Goal: Transaction & Acquisition: Purchase product/service

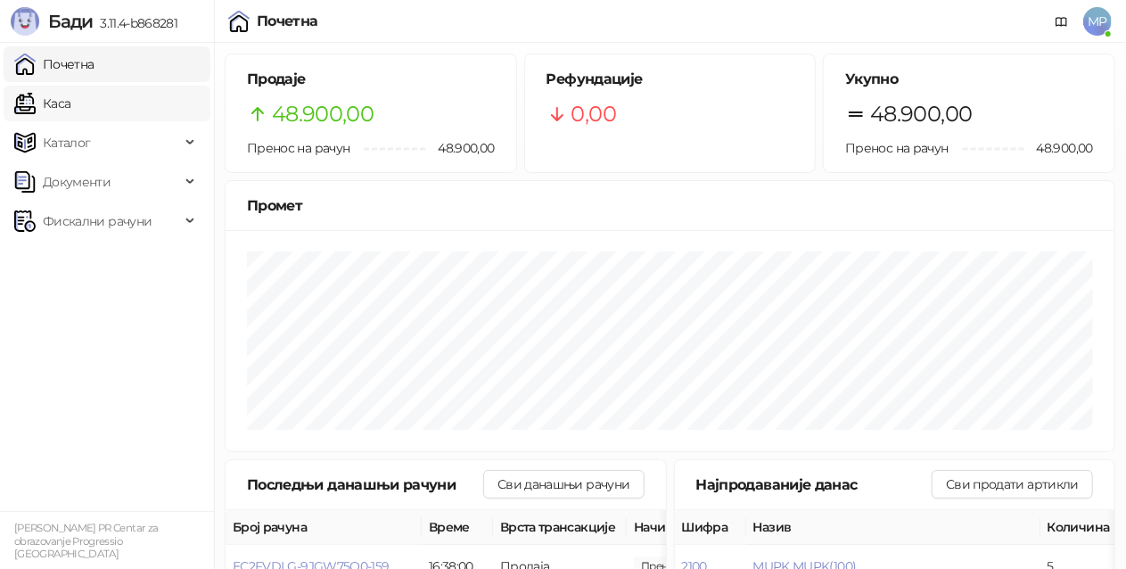
click at [70, 109] on link "Каса" at bounding box center [42, 104] width 56 height 36
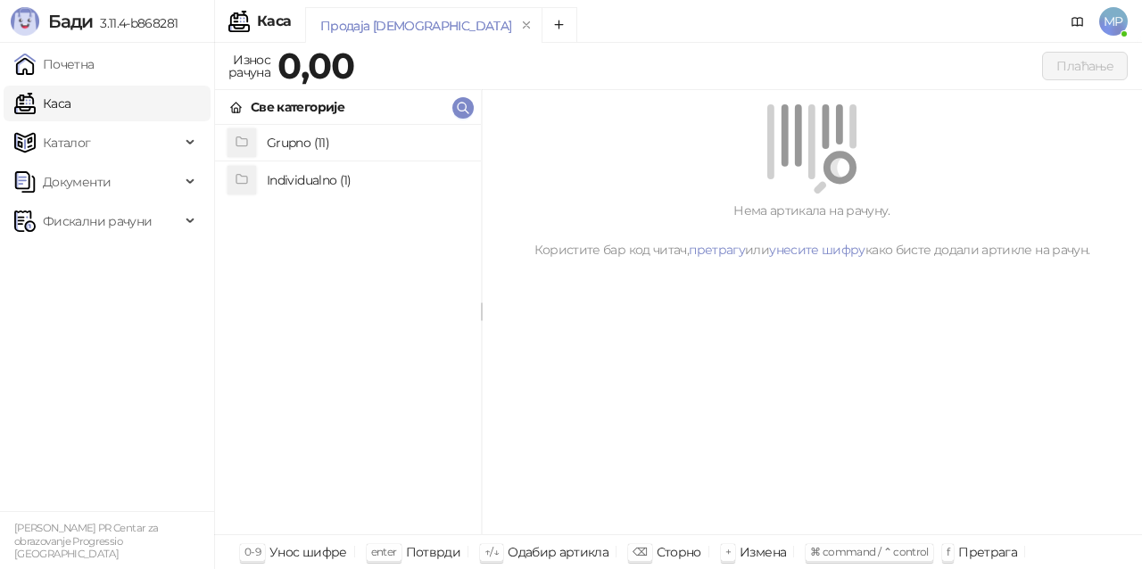
click at [367, 139] on h4 "Grupno (11)" at bounding box center [367, 142] width 200 height 29
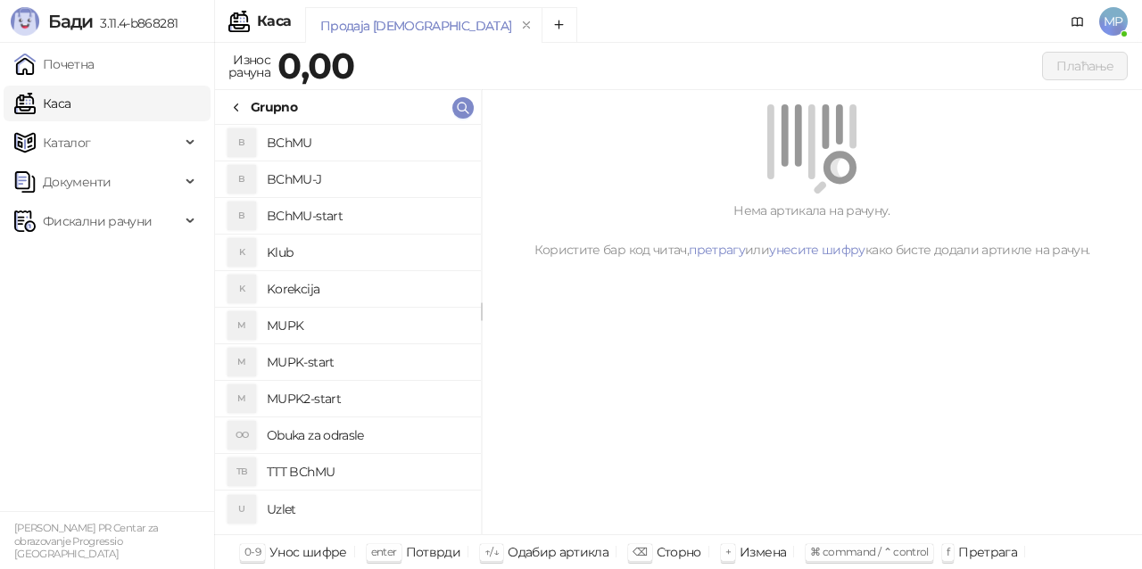
click at [383, 359] on h4 "MUPK-start" at bounding box center [367, 362] width 200 height 29
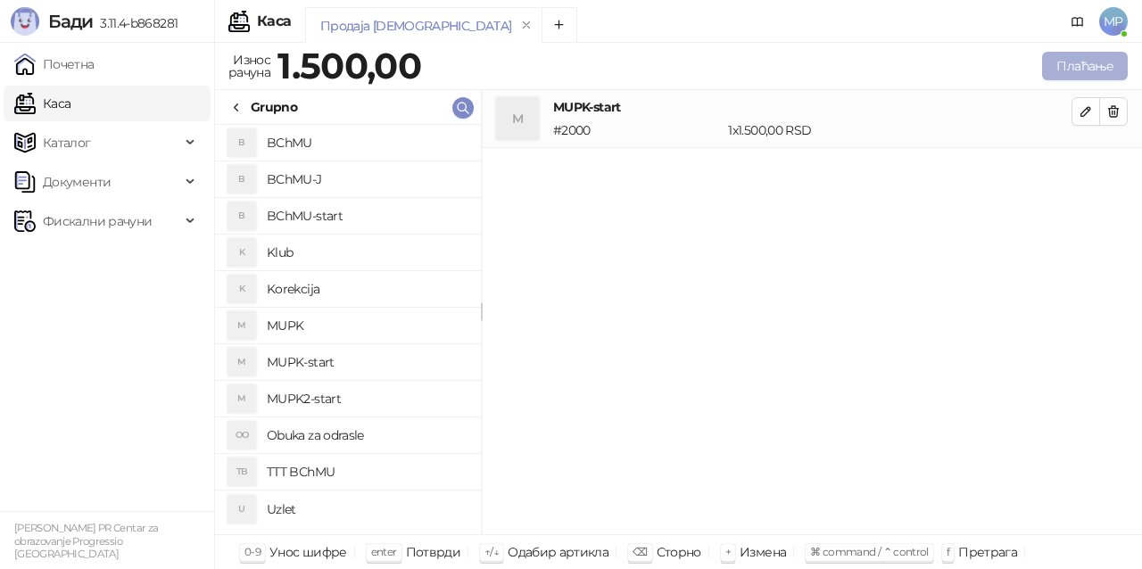
click at [1092, 64] on button "Плаћање" at bounding box center [1085, 66] width 86 height 29
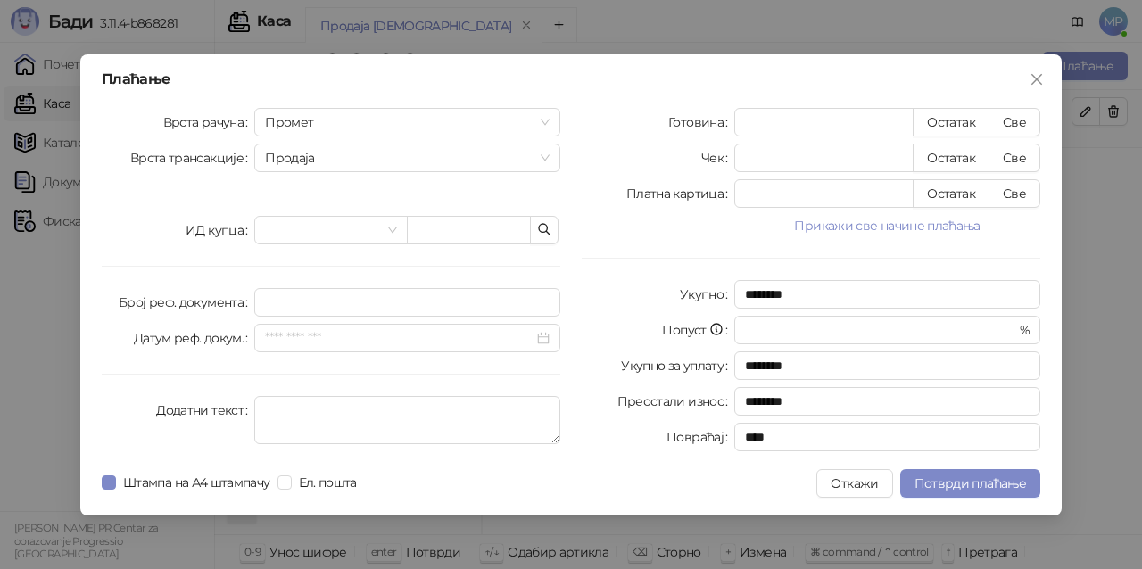
click at [944, 226] on button "Прикажи све начине плаћања" at bounding box center [887, 225] width 306 height 21
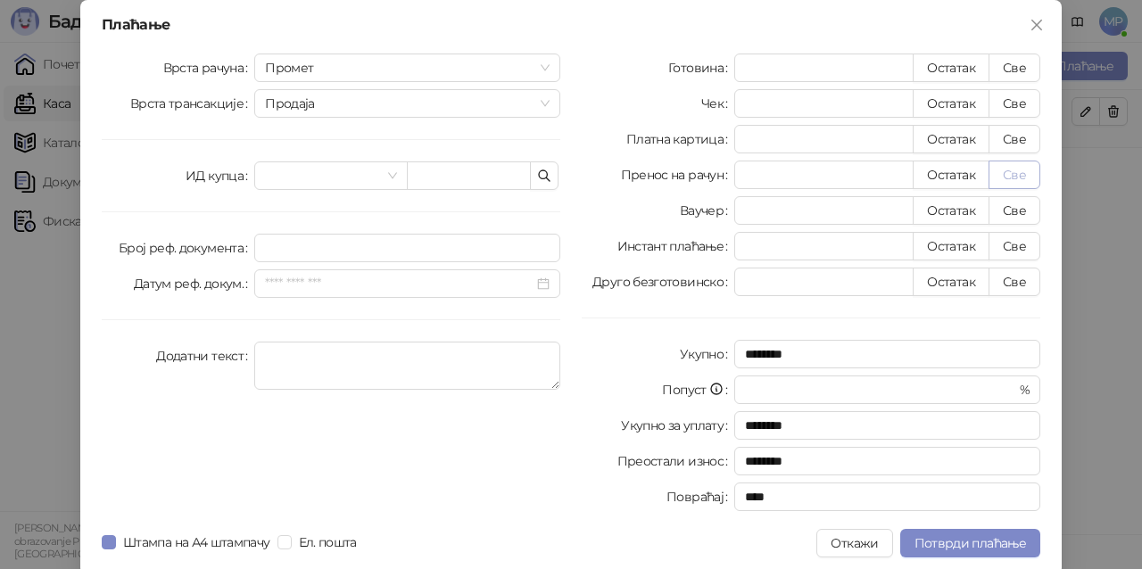
click at [1022, 171] on button "Све" at bounding box center [1014, 175] width 52 height 29
type input "****"
click at [970, 535] on button "Потврди плаћање" at bounding box center [970, 543] width 140 height 29
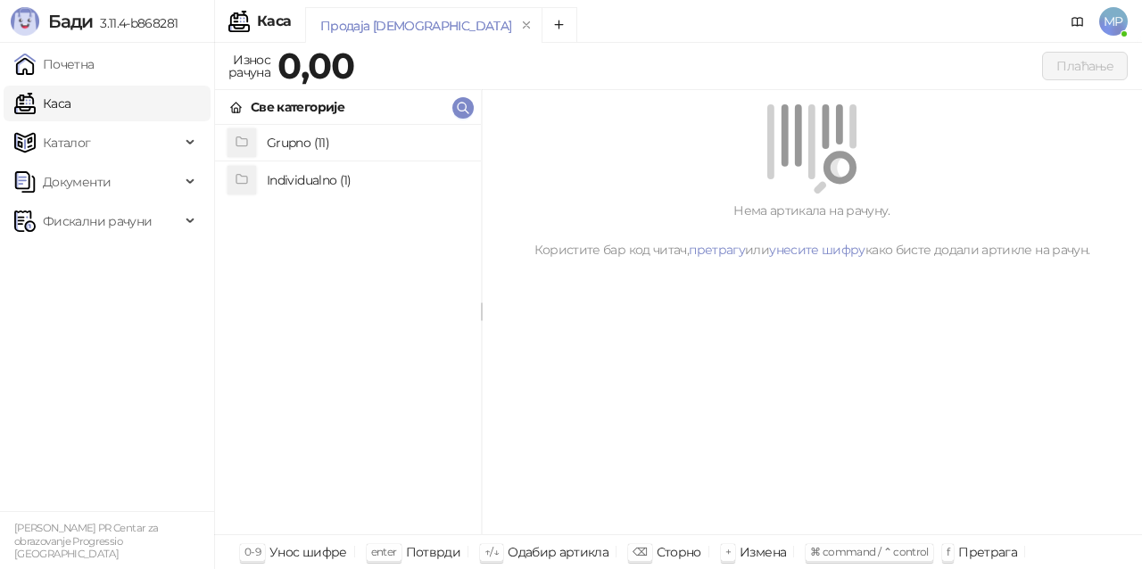
click at [373, 144] on h4 "Grupno (11)" at bounding box center [367, 142] width 200 height 29
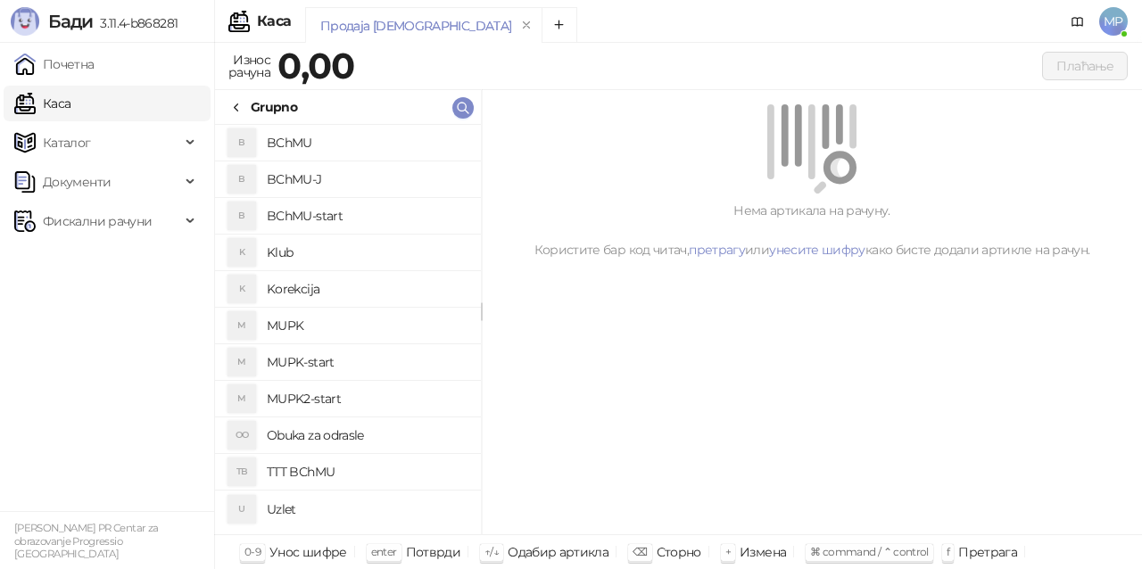
click at [375, 319] on h4 "MUPK" at bounding box center [367, 325] width 200 height 29
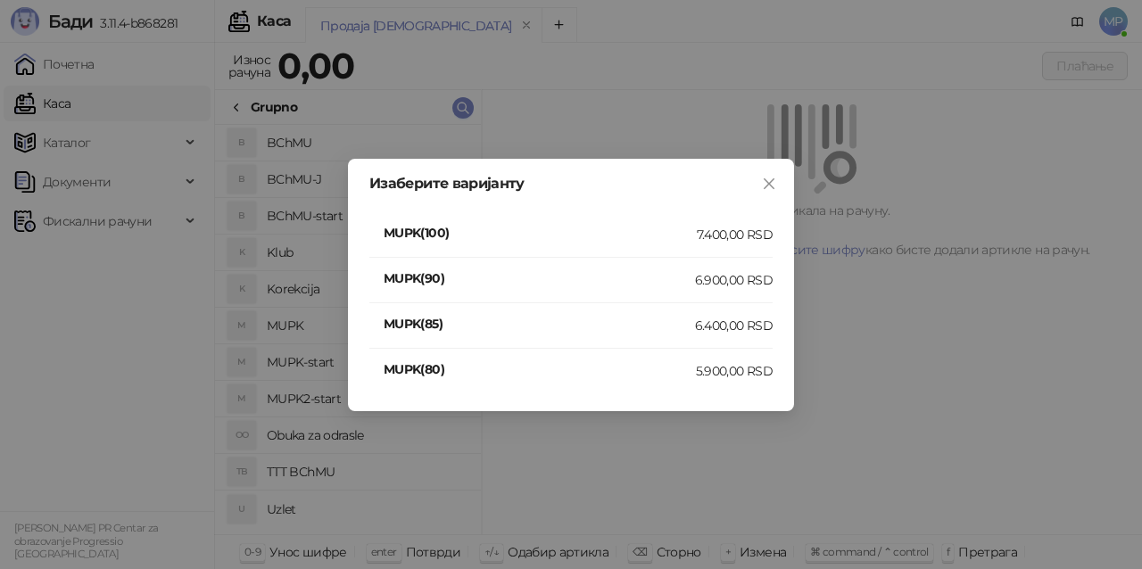
drag, startPoint x: 740, startPoint y: 282, endPoint x: 722, endPoint y: 286, distance: 18.4
click at [738, 282] on div "6.900,00 RSD" at bounding box center [734, 280] width 78 height 20
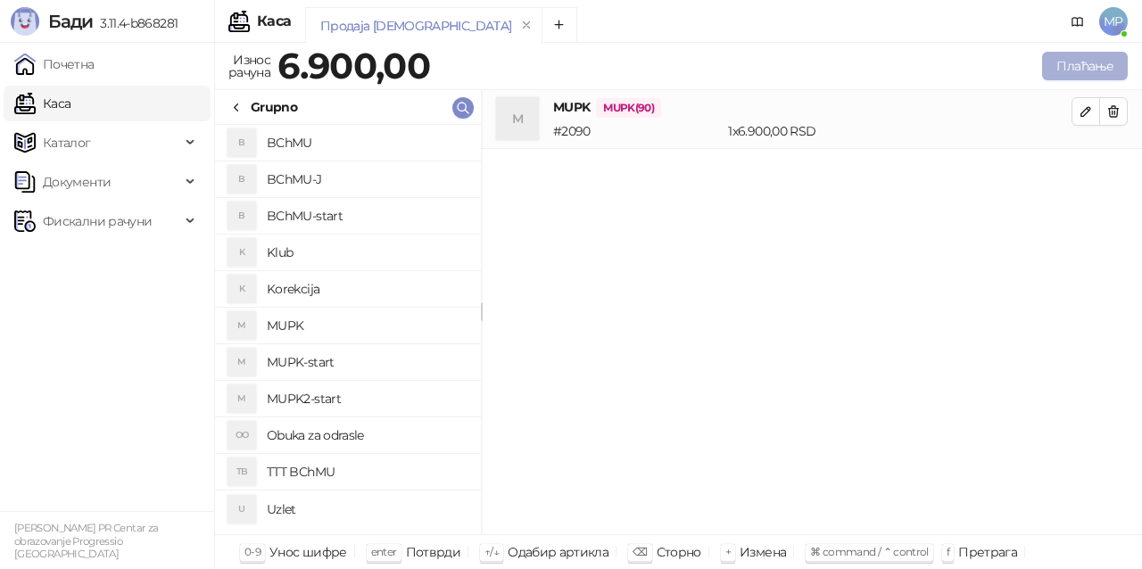
click at [1084, 70] on button "Плаћање" at bounding box center [1085, 66] width 86 height 29
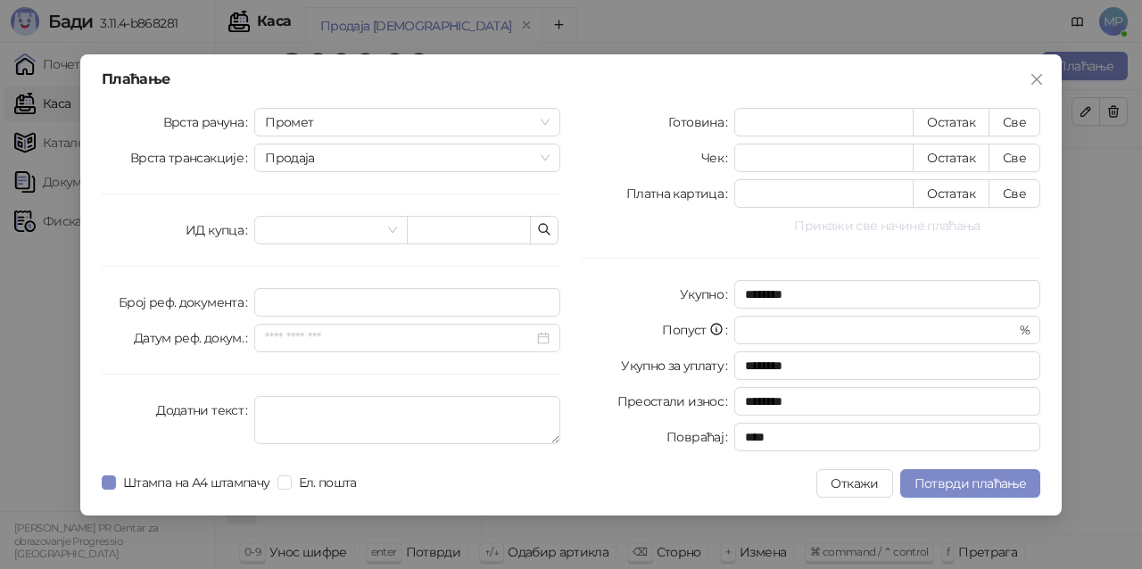
click at [924, 219] on button "Прикажи све начине плаћања" at bounding box center [887, 225] width 306 height 21
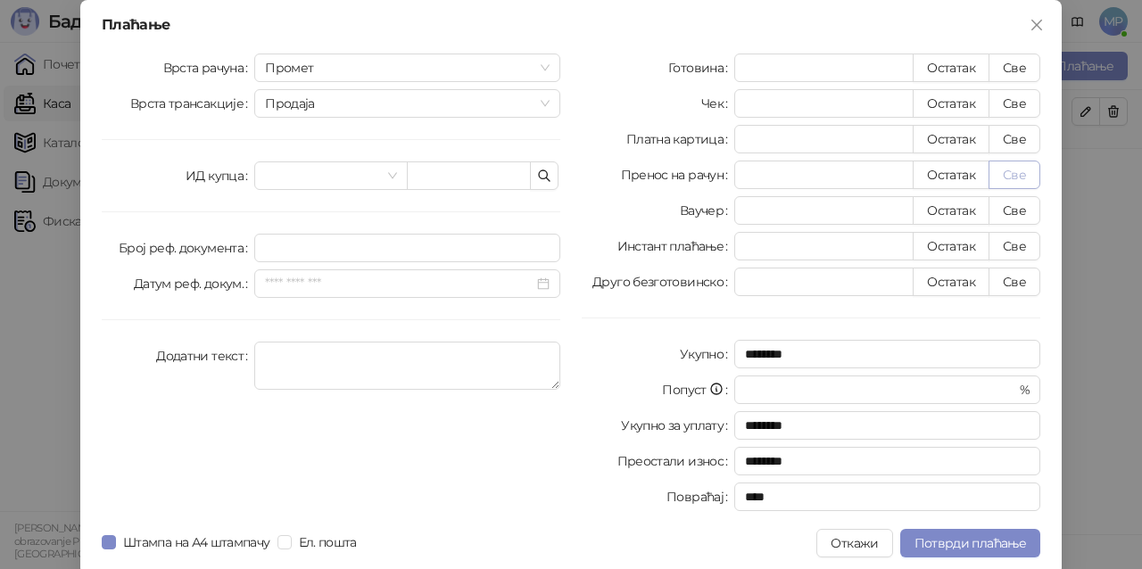
click at [1016, 178] on button "Све" at bounding box center [1014, 175] width 52 height 29
type input "****"
click at [1013, 543] on span "Потврди плаћање" at bounding box center [969, 543] width 111 height 16
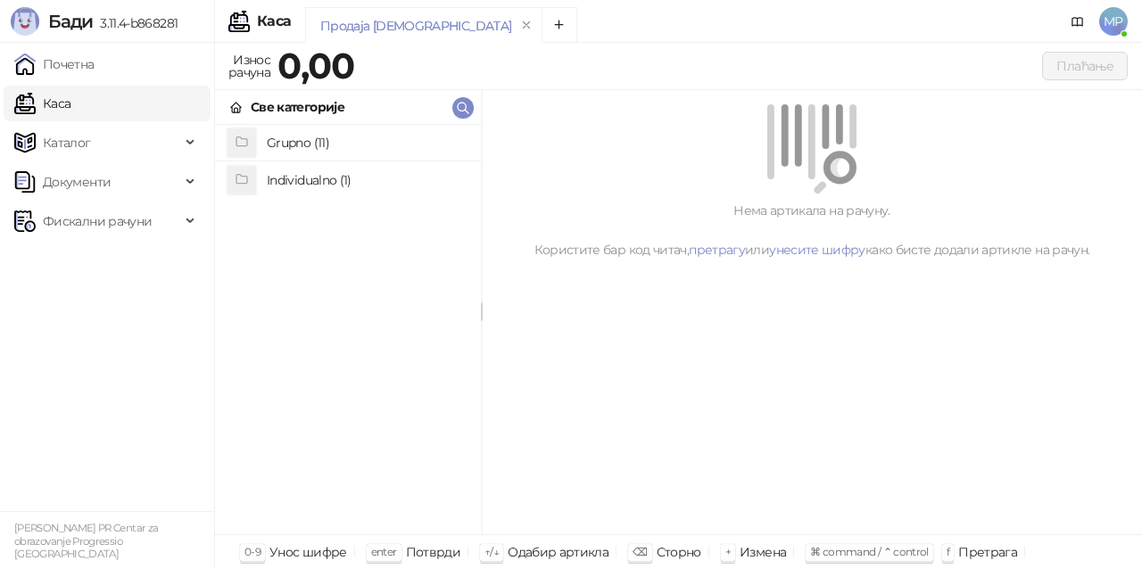
click at [335, 138] on h4 "Grupno (11)" at bounding box center [367, 142] width 200 height 29
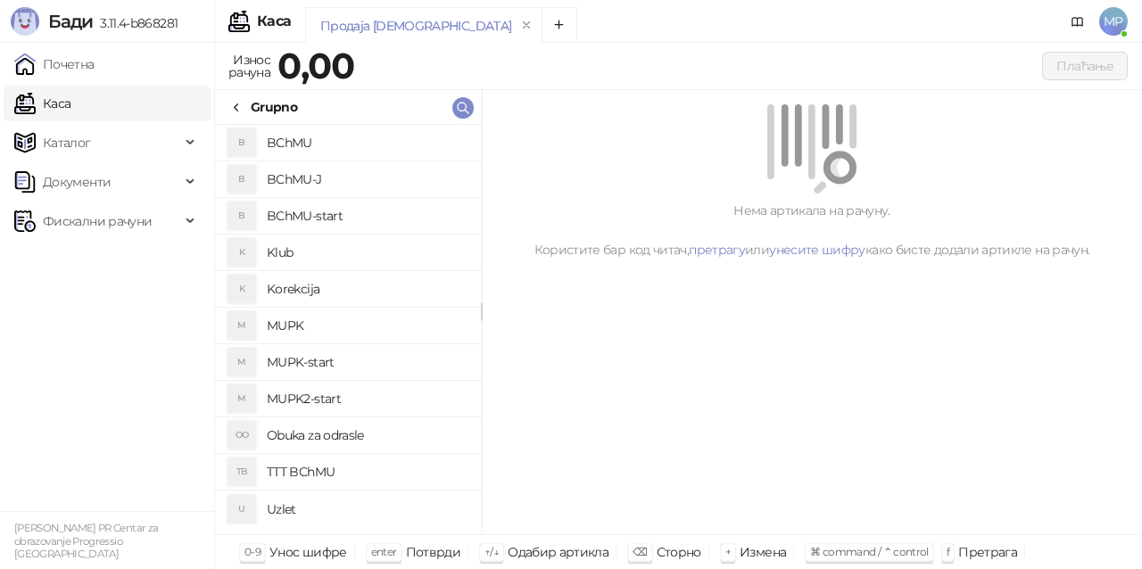
click at [343, 182] on h4 "BChMU-J" at bounding box center [367, 179] width 200 height 29
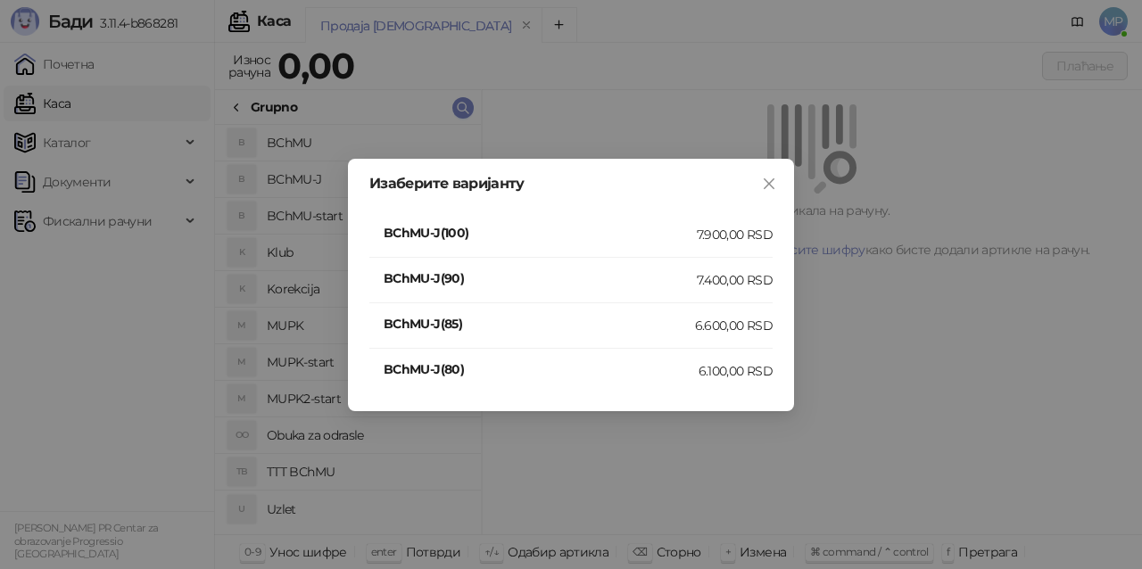
click at [725, 275] on div "7.400,00 RSD" at bounding box center [735, 280] width 76 height 20
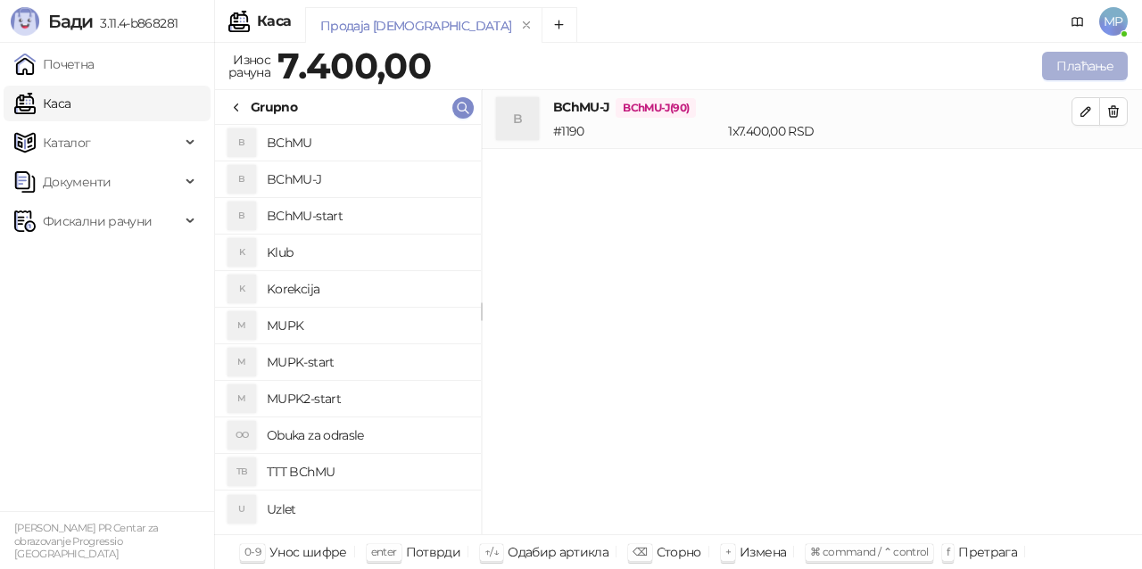
click at [1058, 61] on button "Плаћање" at bounding box center [1085, 66] width 86 height 29
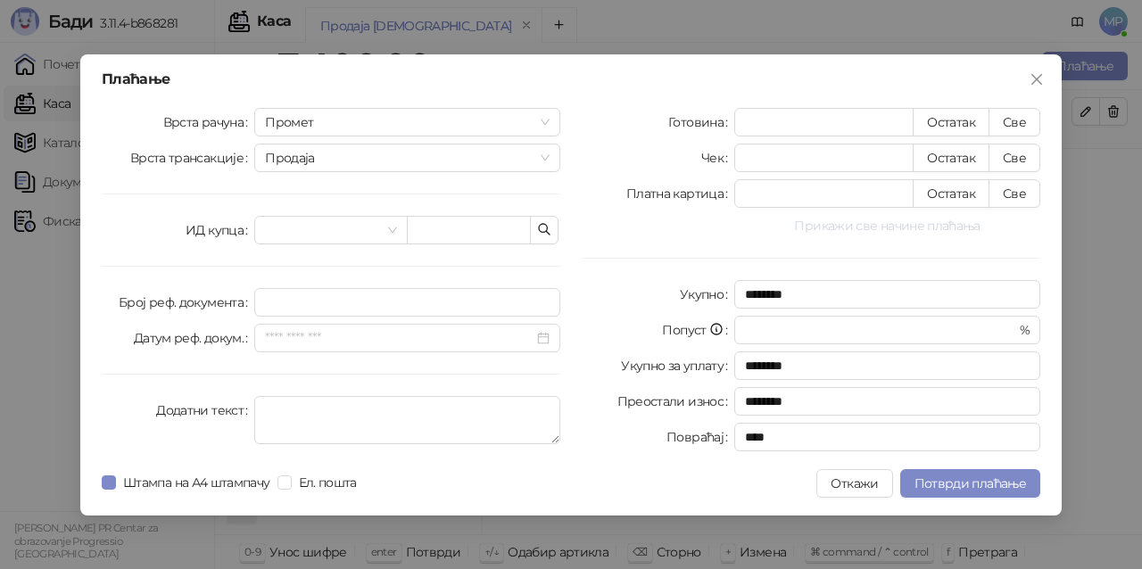
click at [829, 216] on button "Прикажи све начине плаћања" at bounding box center [887, 225] width 306 height 21
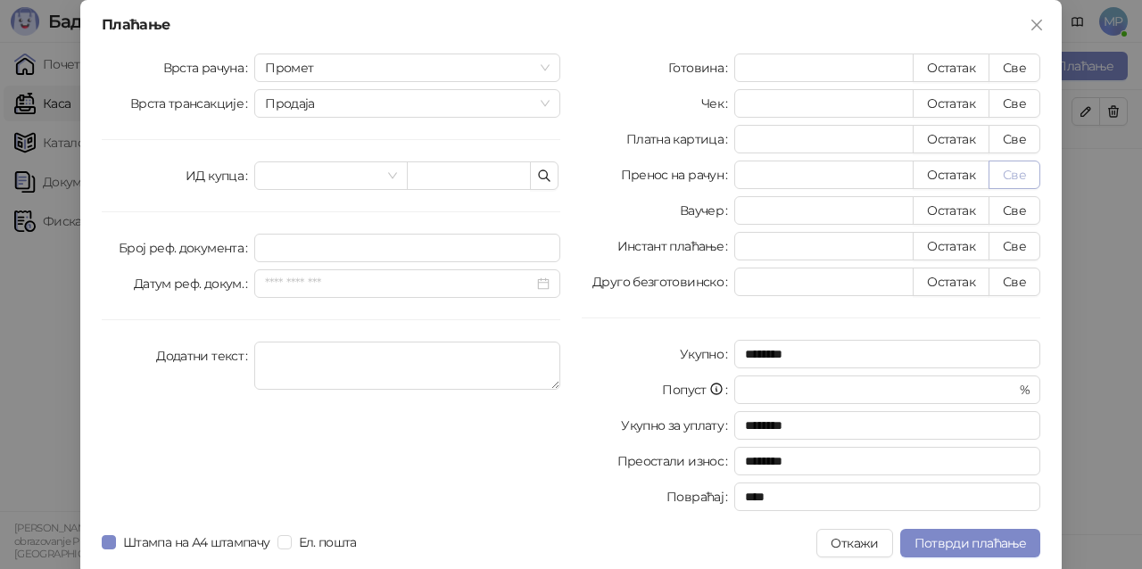
click at [988, 175] on button "Све" at bounding box center [1014, 175] width 52 height 29
type input "****"
click at [952, 537] on span "Потврди плаћање" at bounding box center [969, 543] width 111 height 16
